Goal: Task Accomplishment & Management: Use online tool/utility

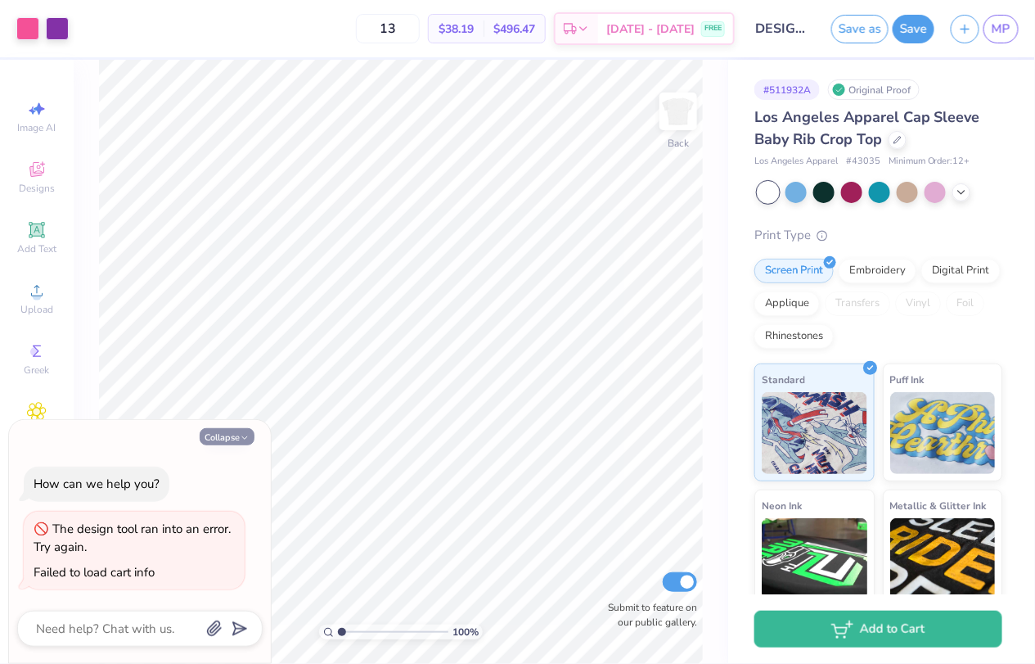
click at [227, 446] on div "Collapse How can we help you? The design tool ran into an error. Try again. Fai…" at bounding box center [140, 541] width 262 height 243
click at [244, 422] on div "Collapse How can we help you? The design tool ran into an error. Try again. Fai…" at bounding box center [140, 541] width 262 height 243
click at [241, 431] on button "Collapse" at bounding box center [227, 436] width 55 height 17
type textarea "x"
click at [211, 449] on div "Collapse How can we help you? The design tool ran into an error. Try again. Fai…" at bounding box center [140, 541] width 262 height 243
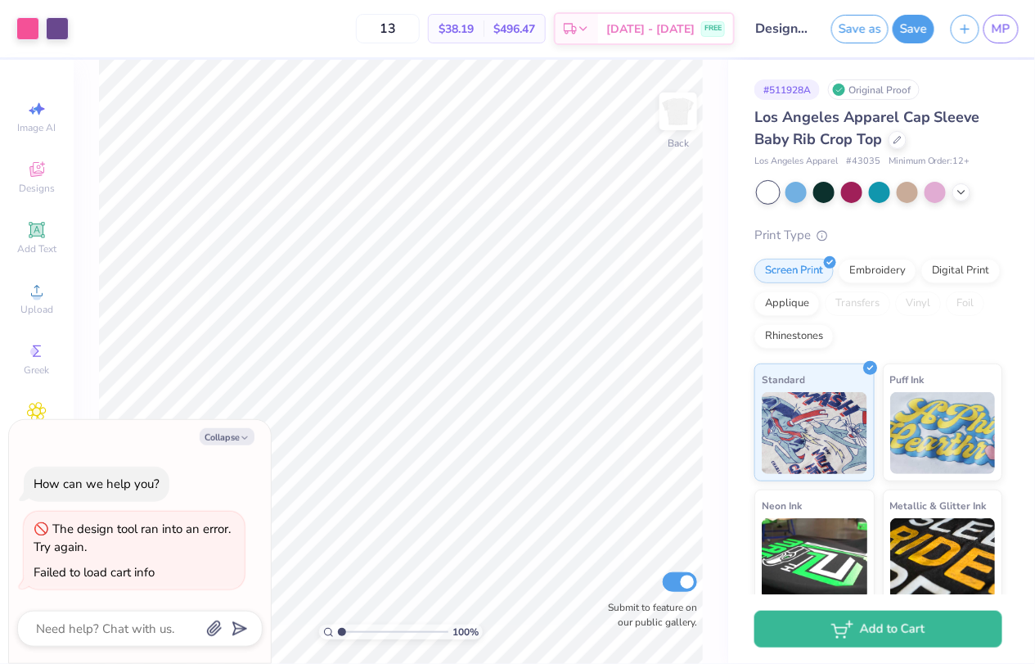
click at [217, 448] on div "Collapse How can we help you? The design tool ran into an error. Try again. Fai…" at bounding box center [140, 541] width 262 height 243
click at [217, 441] on button "Collapse" at bounding box center [227, 436] width 55 height 17
type textarea "x"
click at [249, 442] on icon "button" at bounding box center [245, 438] width 10 height 10
type textarea "x"
